Goal: Entertainment & Leisure: Consume media (video, audio)

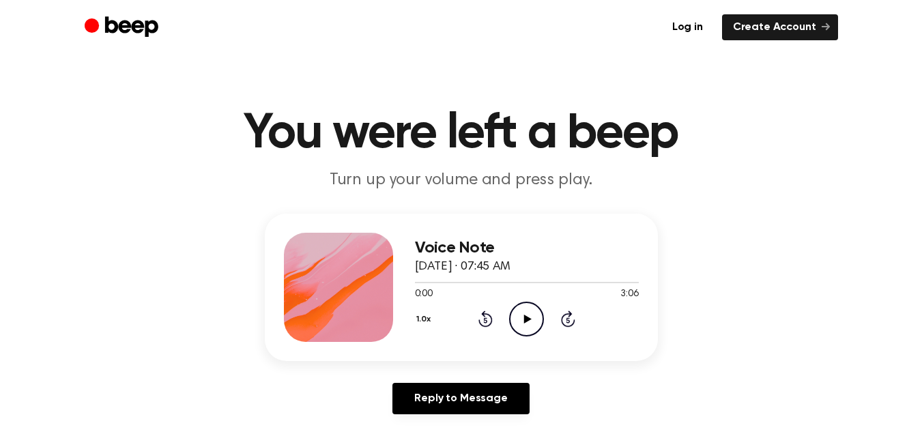
click at [537, 310] on icon "Play Audio" at bounding box center [526, 319] width 35 height 35
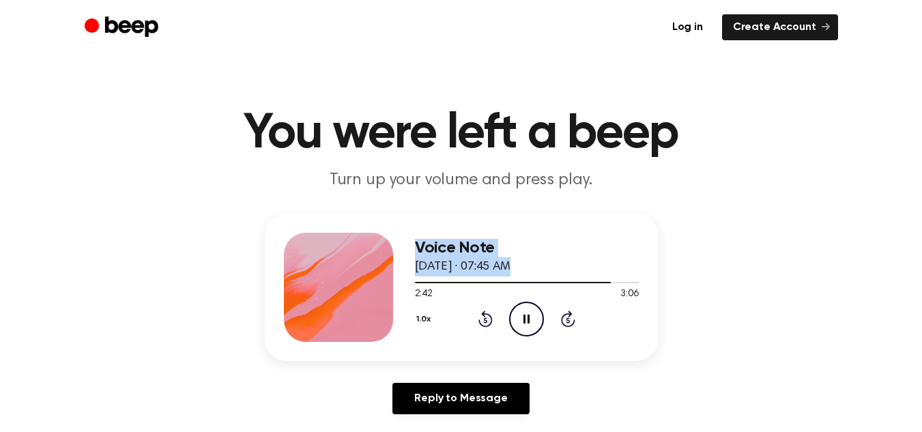
drag, startPoint x: 483, startPoint y: 280, endPoint x: 347, endPoint y: 270, distance: 136.2
click at [347, 270] on div "Voice Note [DATE] · 07:45 AM 2:42 3:06 Your browser does not support the [objec…" at bounding box center [461, 287] width 393 height 147
click at [417, 277] on div at bounding box center [527, 281] width 224 height 11
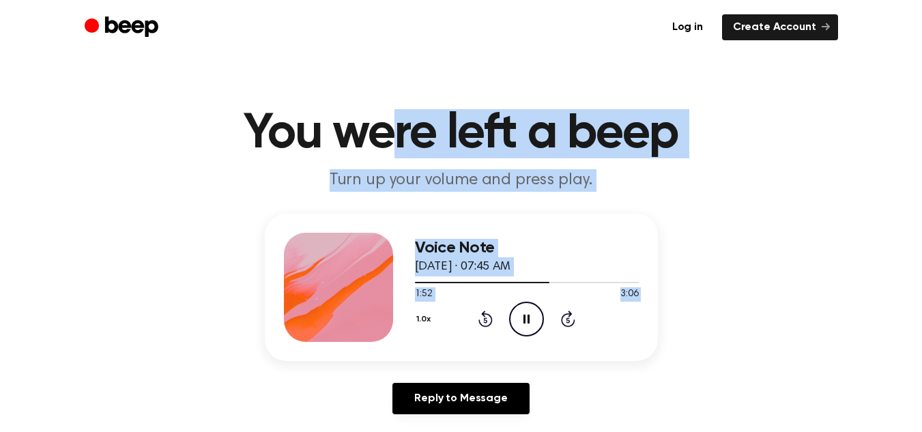
drag, startPoint x: 534, startPoint y: 321, endPoint x: 398, endPoint y: -59, distance: 403.8
click at [519, 316] on icon "Pause Audio" at bounding box center [526, 319] width 35 height 35
